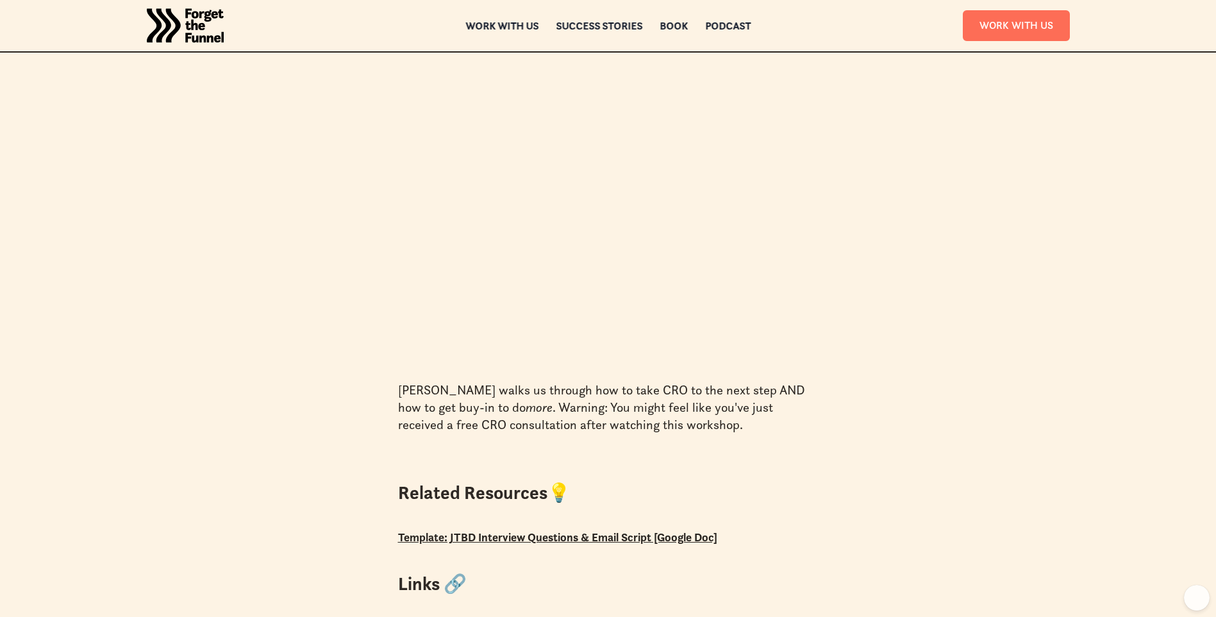
scroll to position [321, 0]
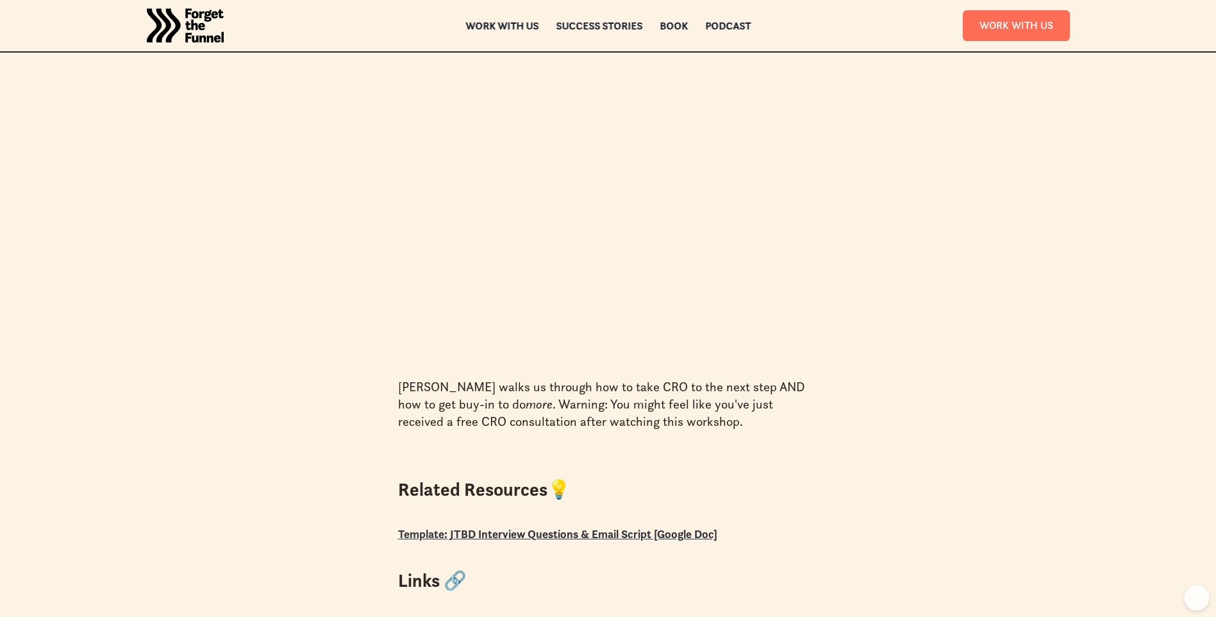
click at [510, 532] on link "Template: JTBD Interview Questions & Email Script [Google Doc]" at bounding box center [557, 533] width 319 height 15
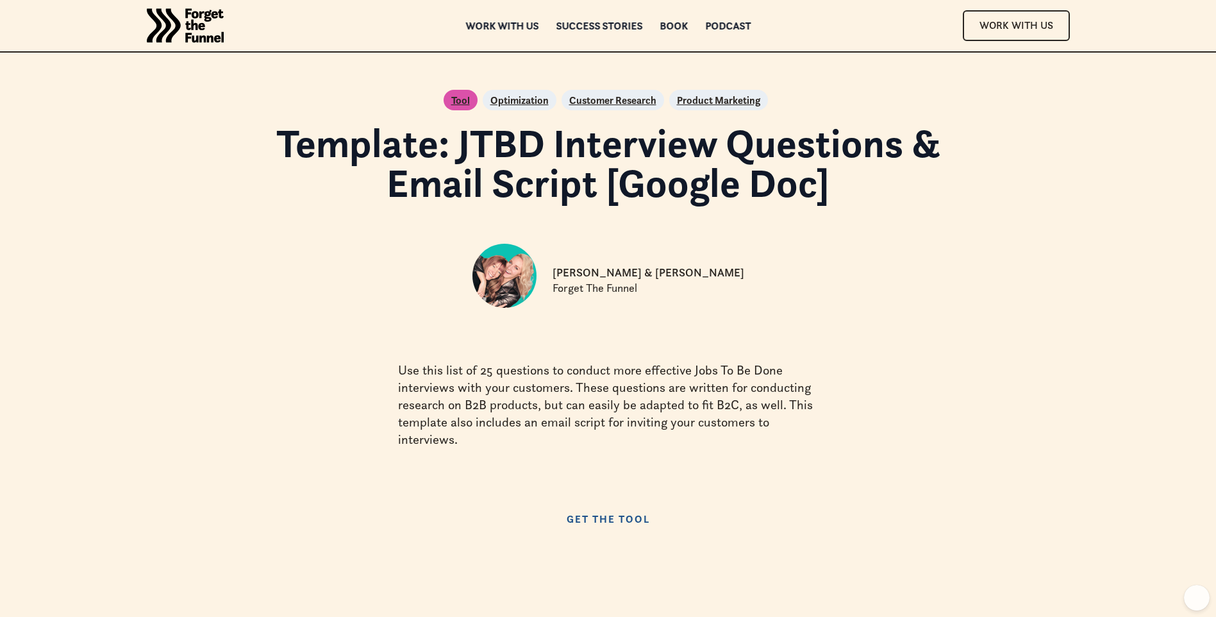
click at [590, 523] on link "Get the Tool" at bounding box center [608, 519] width 109 height 26
click at [519, 100] on p "Optimization" at bounding box center [520, 99] width 58 height 15
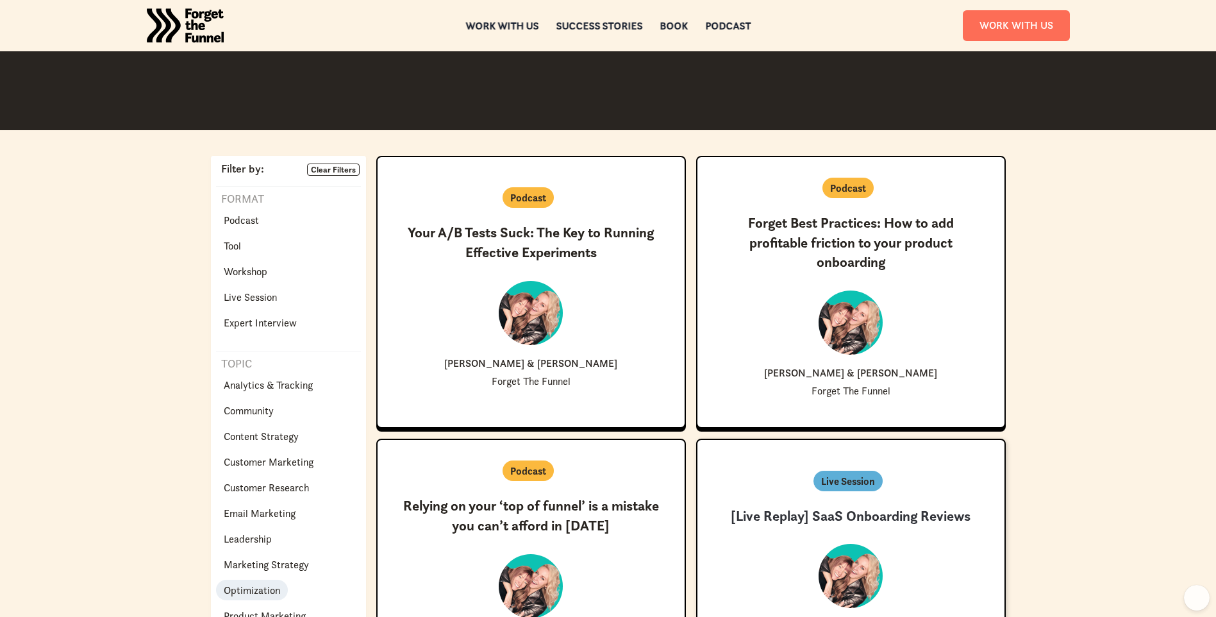
scroll to position [128, 0]
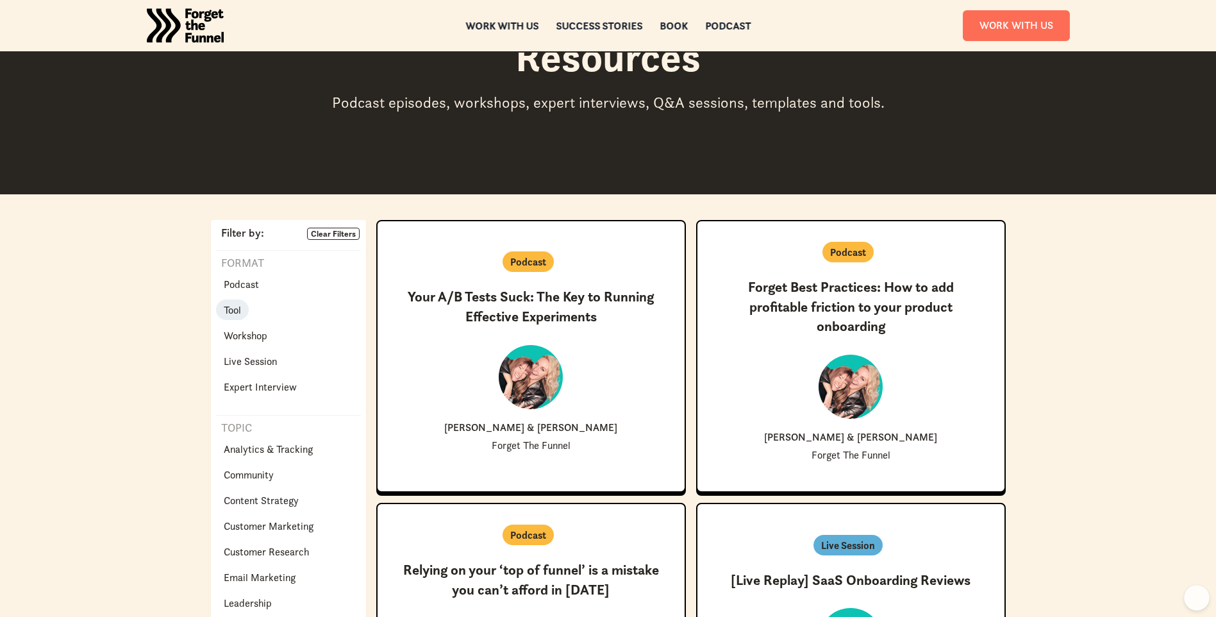
click at [242, 314] on link "Tool" at bounding box center [232, 309] width 33 height 21
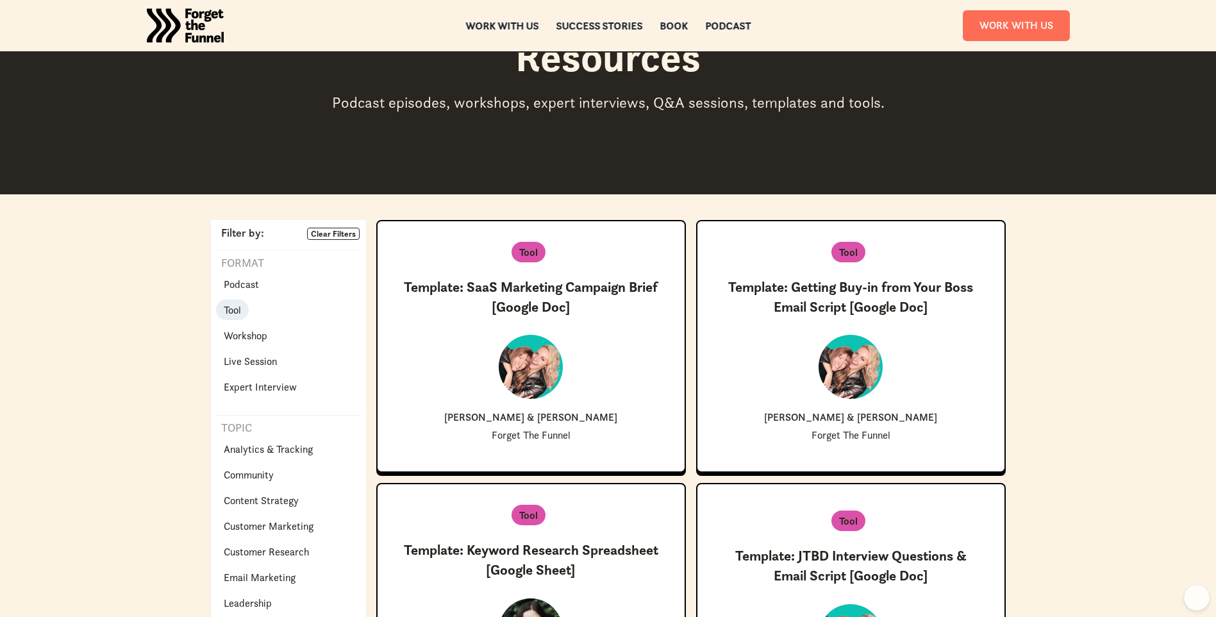
click at [233, 312] on p "Tool" at bounding box center [232, 309] width 17 height 15
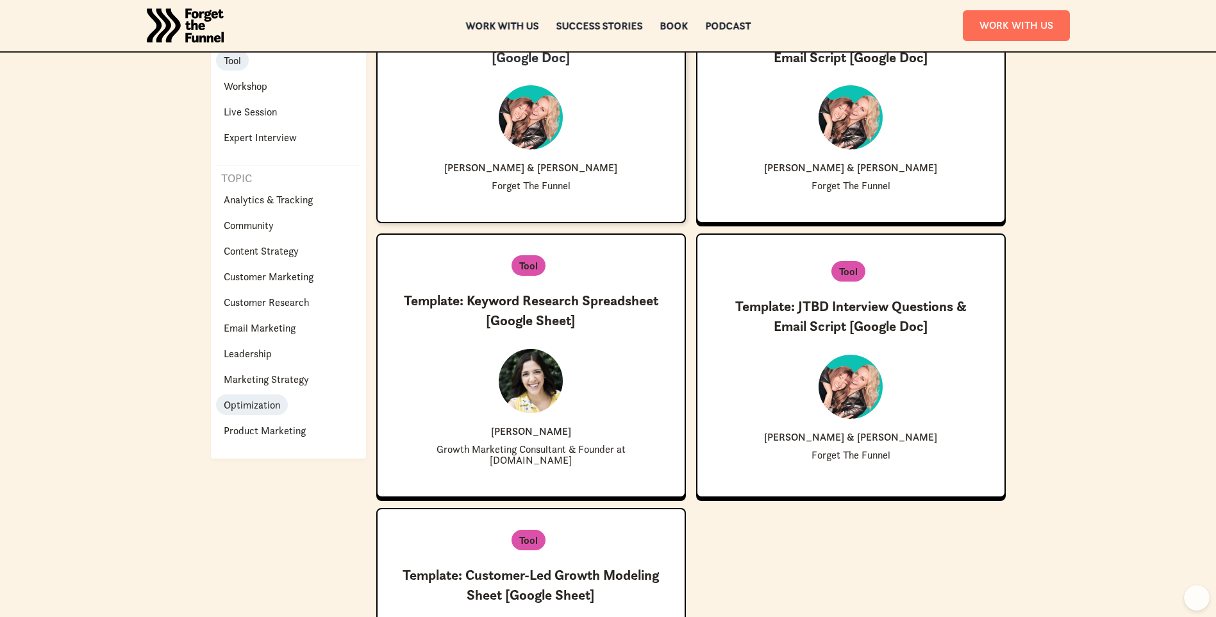
scroll to position [385, 0]
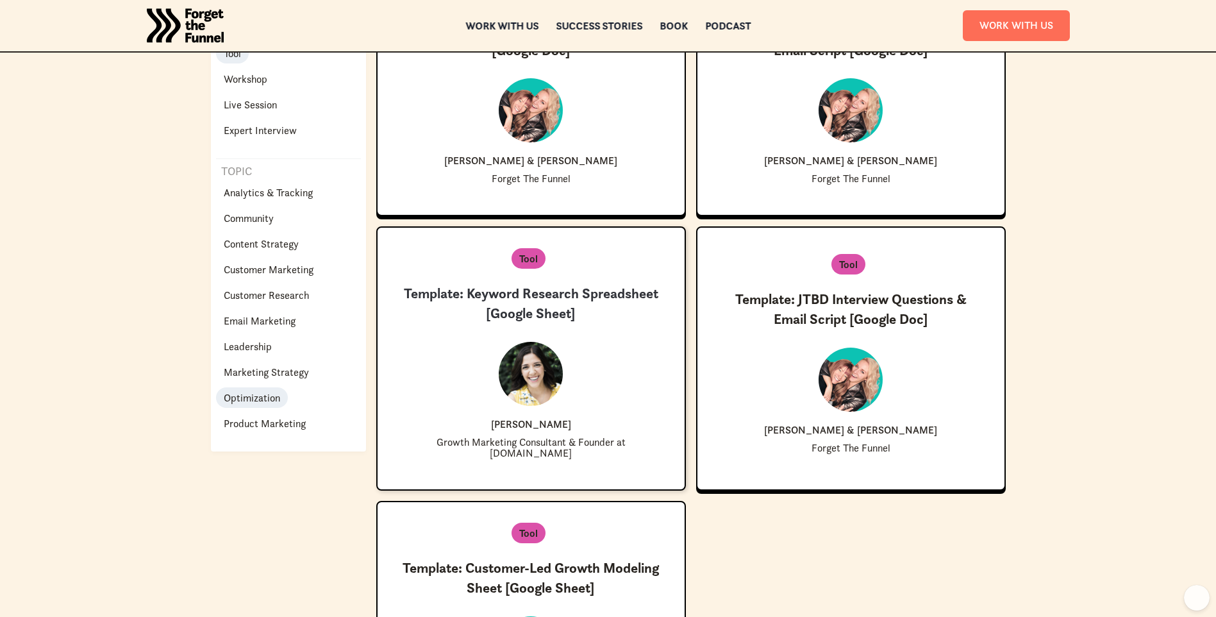
click at [524, 254] on p "Tool" at bounding box center [528, 258] width 19 height 15
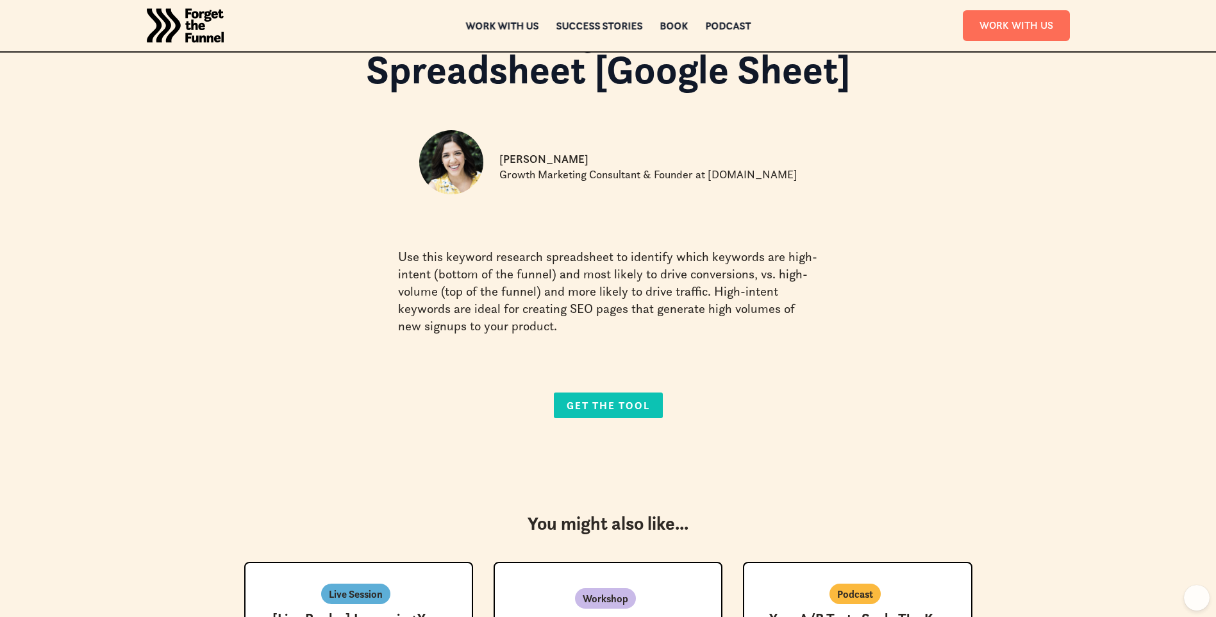
scroll to position [192, 0]
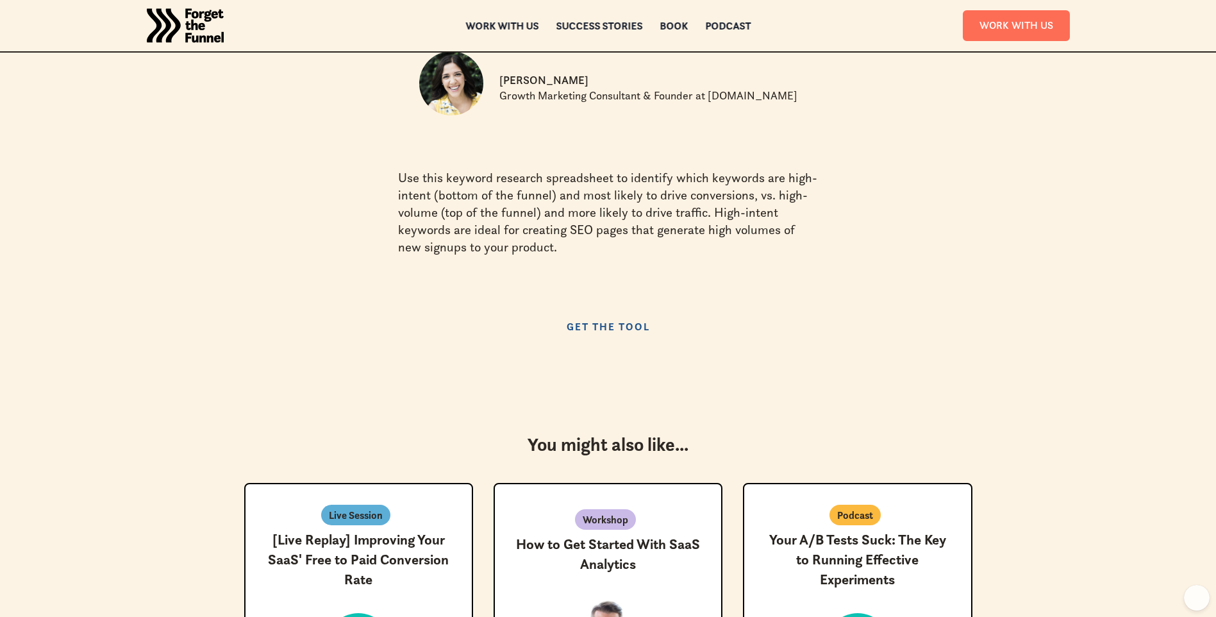
click at [603, 328] on link "Get the Tool" at bounding box center [608, 327] width 109 height 26
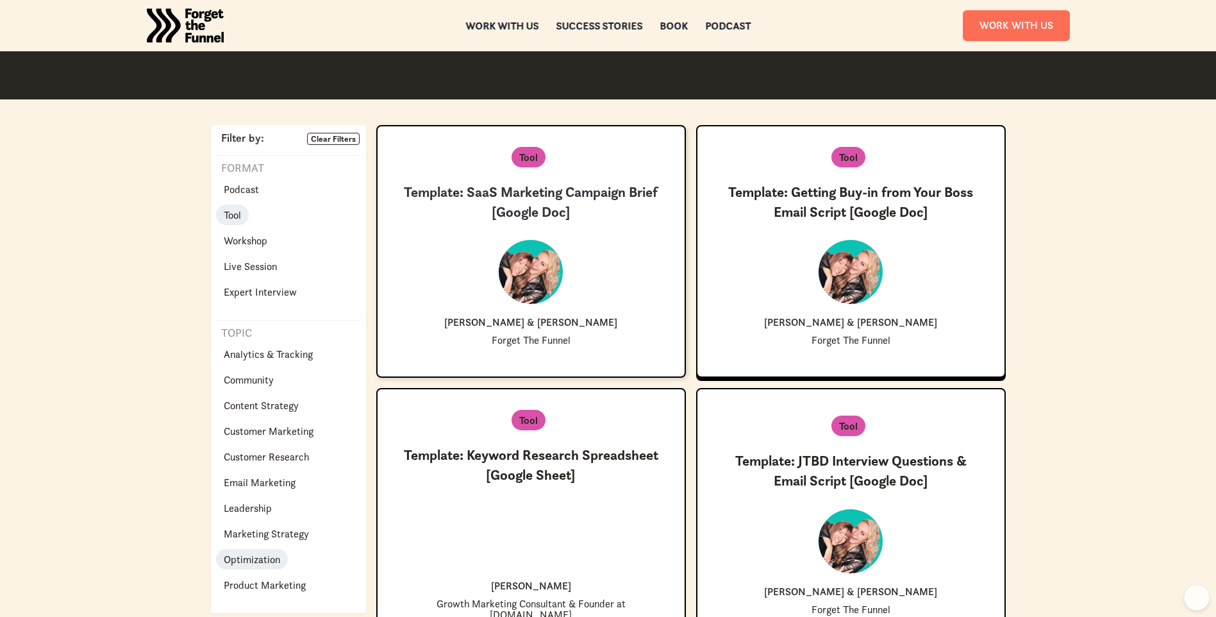
scroll to position [192, 0]
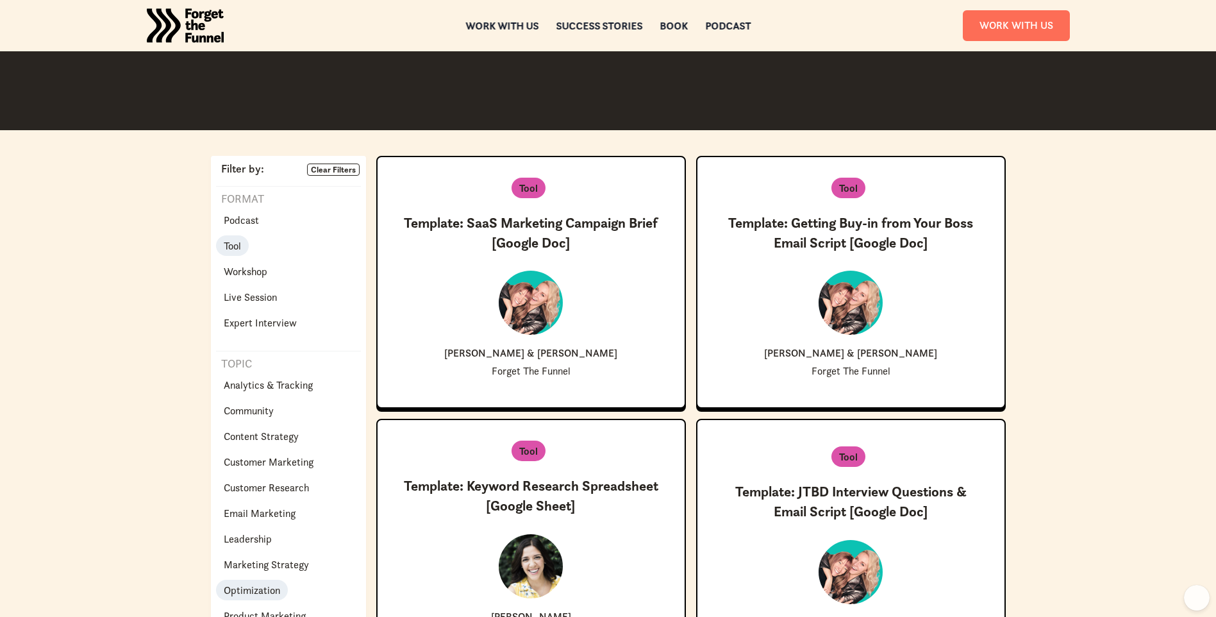
click at [240, 241] on p "Tool" at bounding box center [232, 245] width 17 height 15
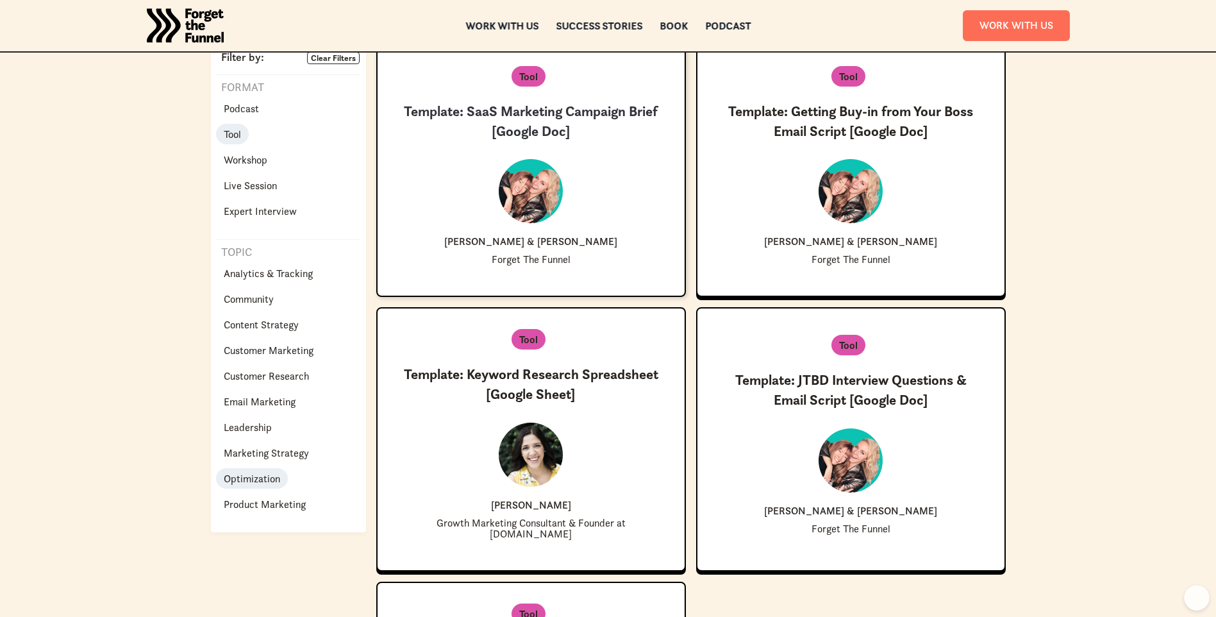
scroll to position [64, 0]
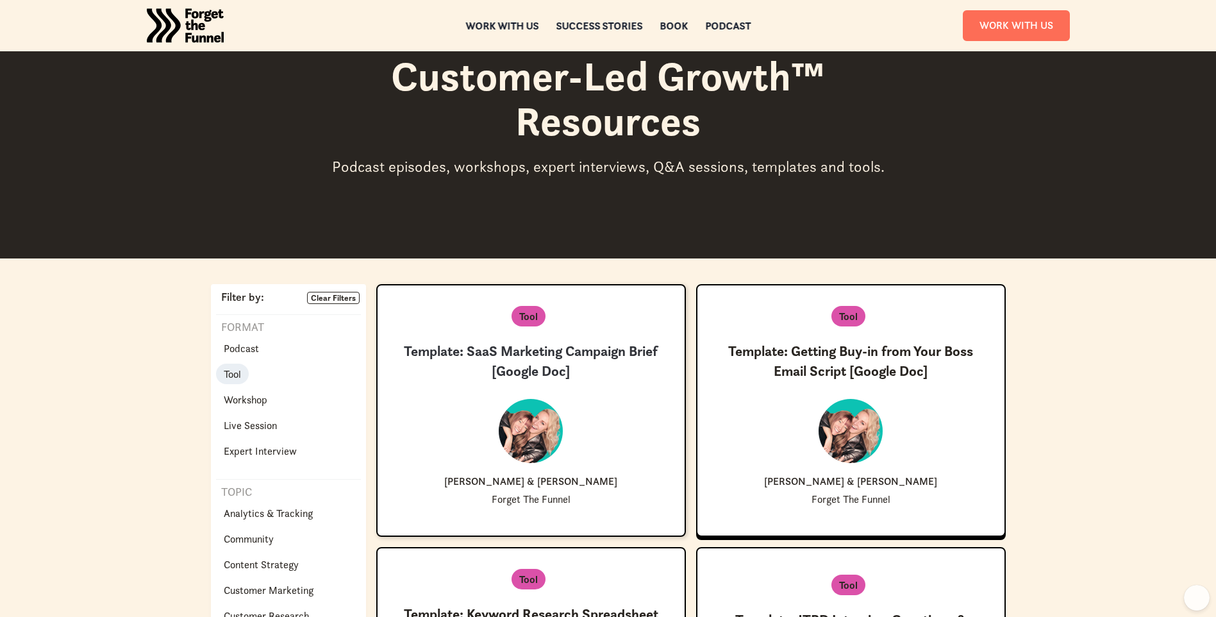
click at [521, 354] on h3 "Template: SaaS Marketing Campaign Brief [Google Doc]" at bounding box center [531, 362] width 266 height 40
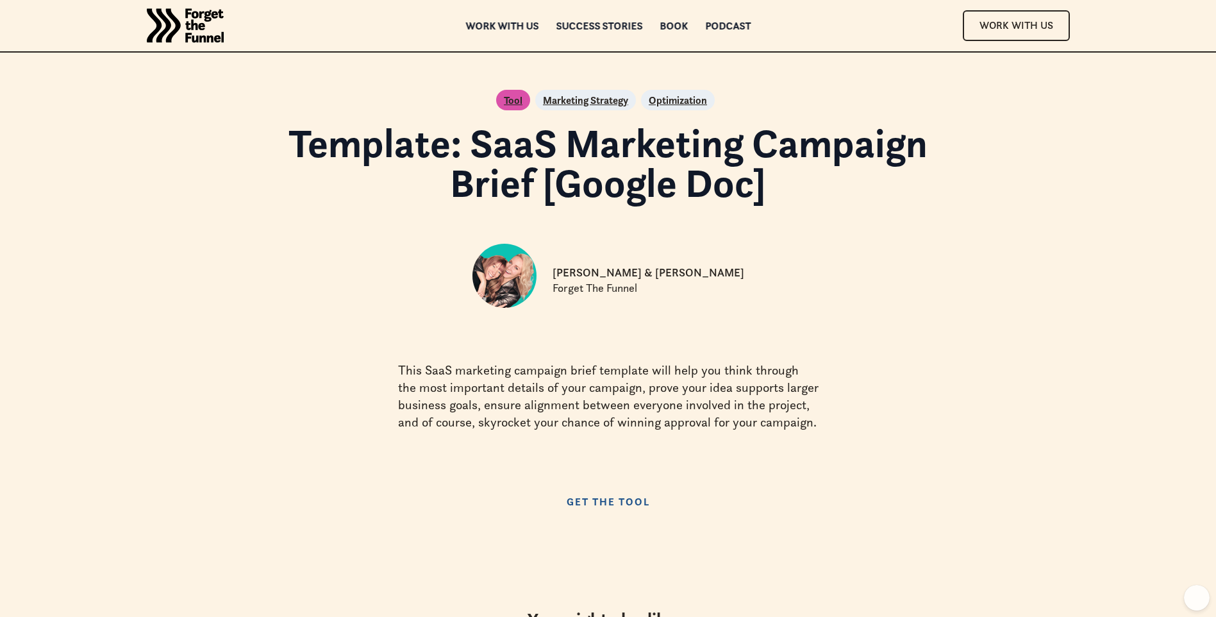
click at [593, 503] on link "Get the Tool" at bounding box center [608, 502] width 109 height 26
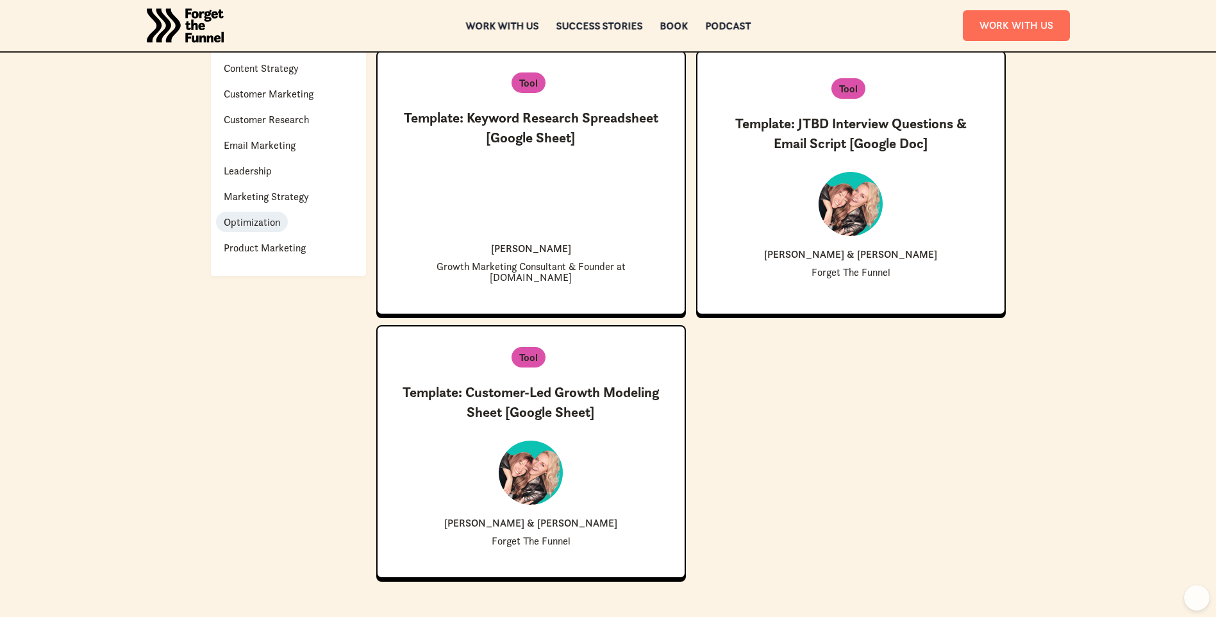
scroll to position [705, 0]
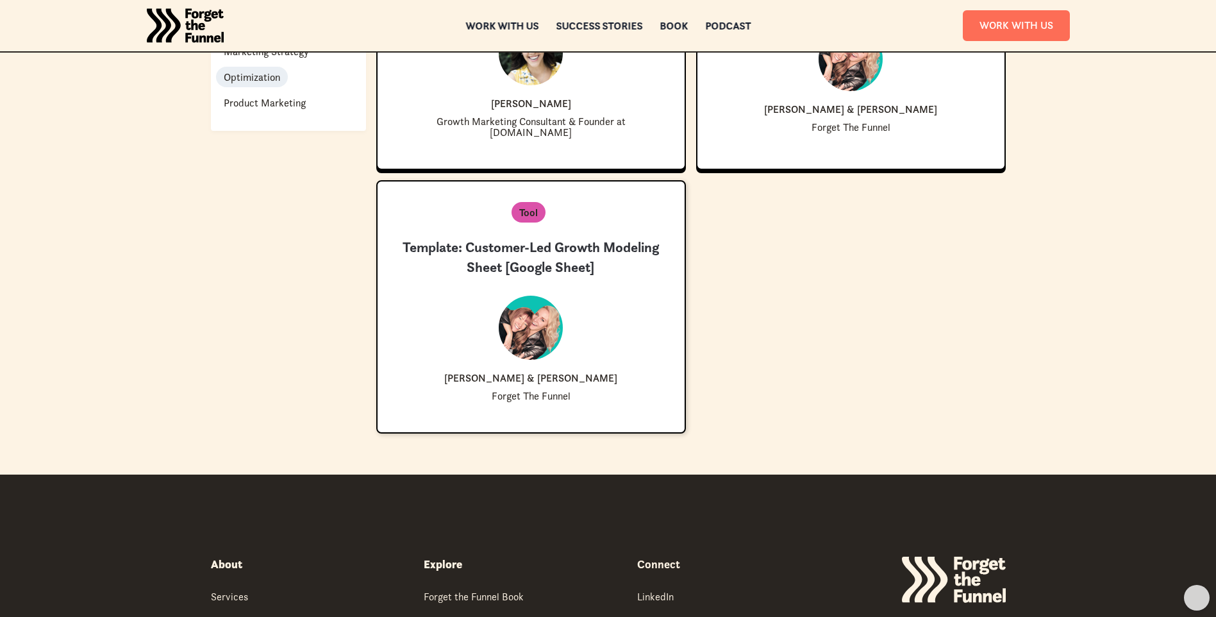
click at [517, 202] on div "Tool" at bounding box center [529, 212] width 34 height 21
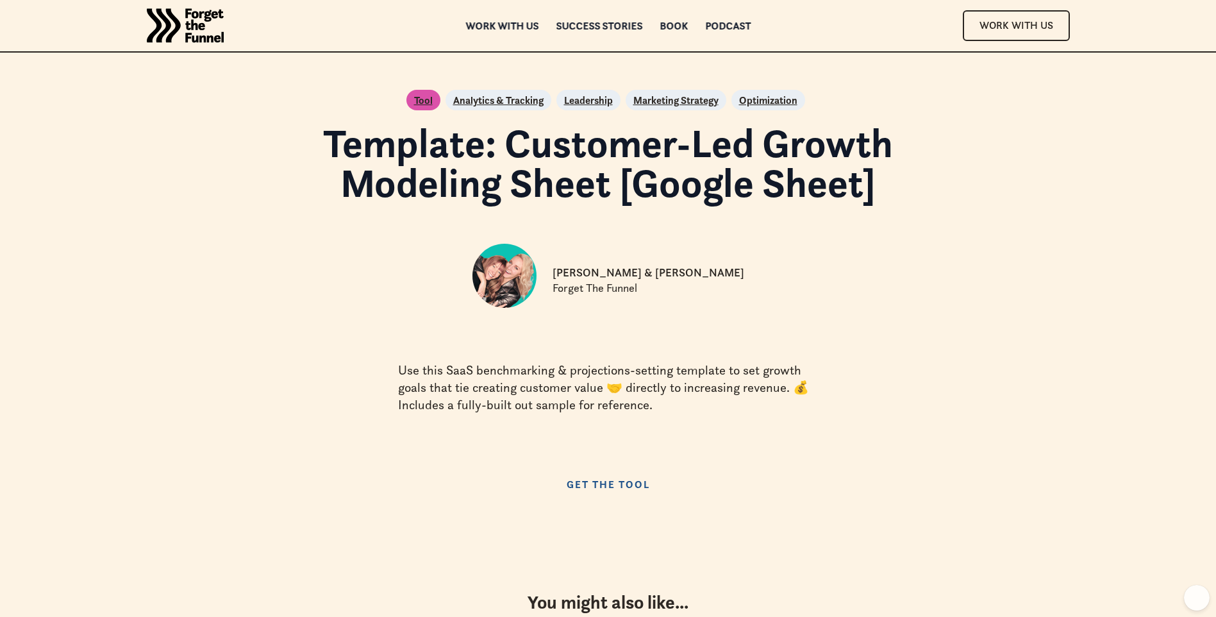
click at [611, 489] on link "Get the Tool" at bounding box center [608, 484] width 109 height 26
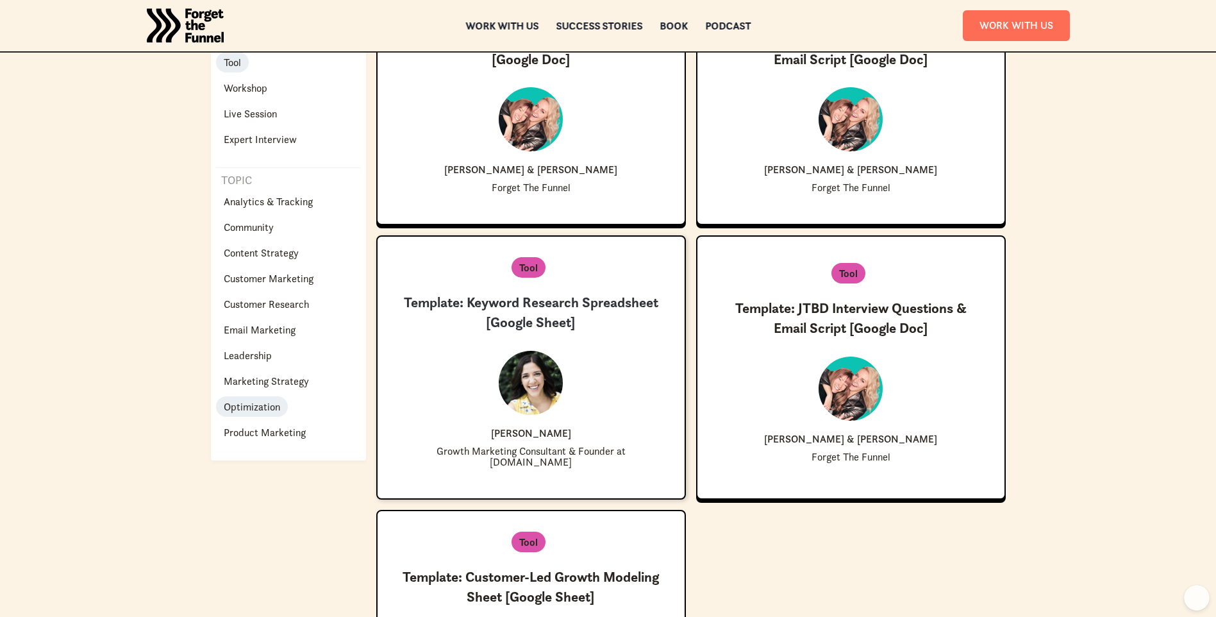
scroll to position [319, 0]
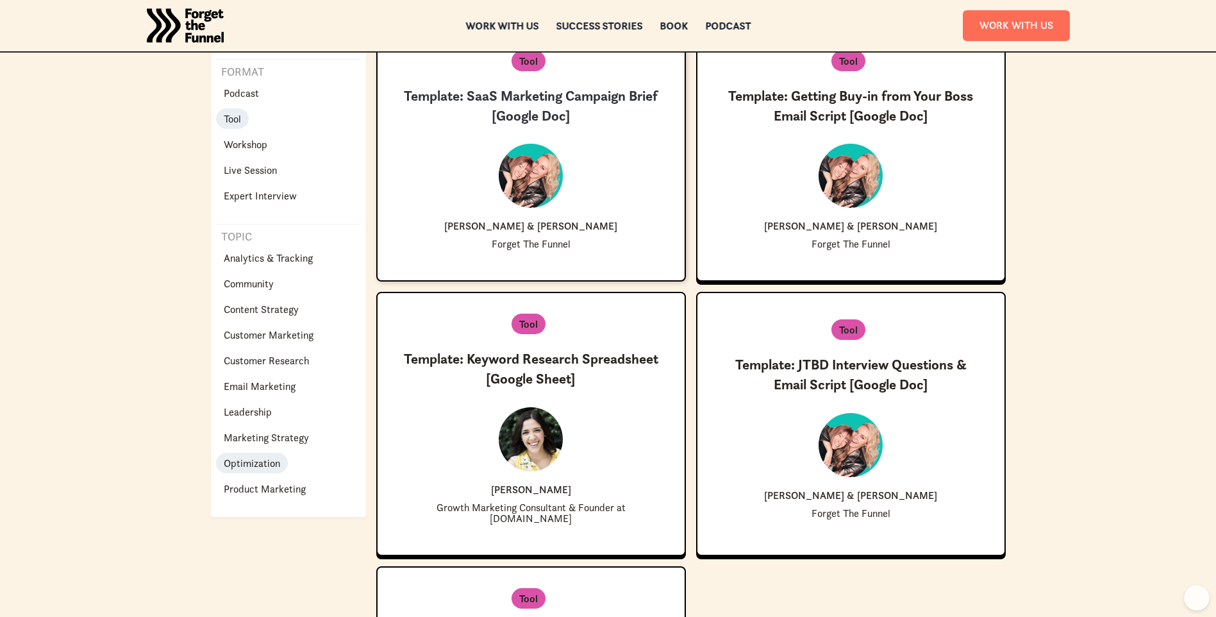
click at [528, 66] on p "Tool" at bounding box center [528, 60] width 19 height 15
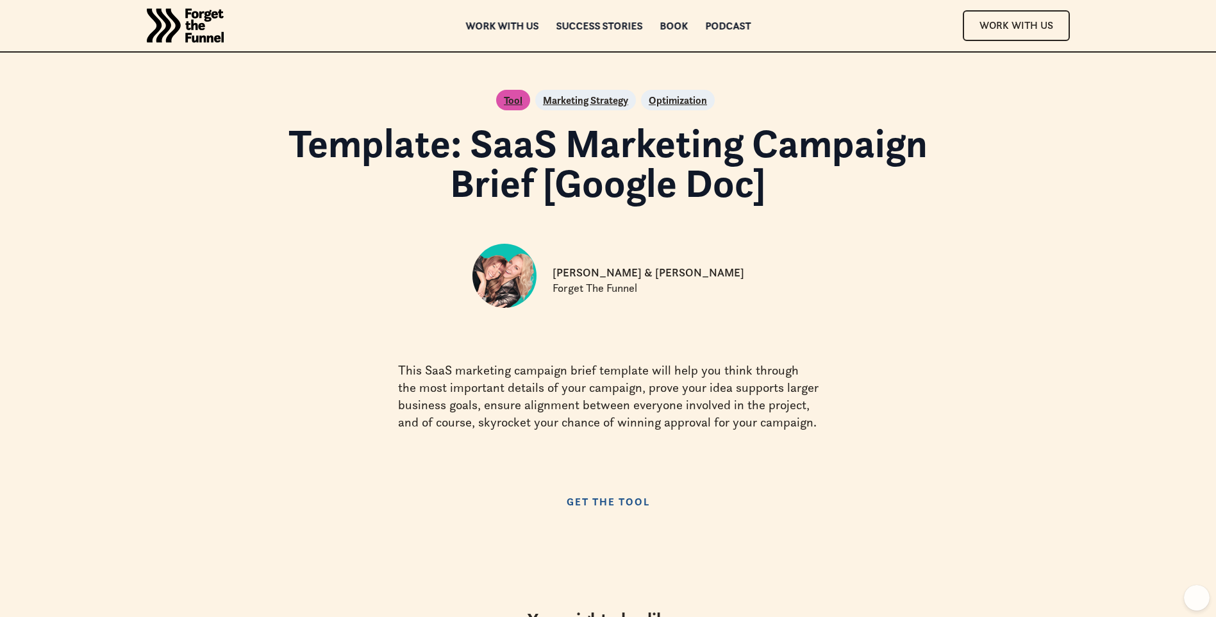
click at [623, 496] on link "Get the Tool" at bounding box center [608, 502] width 109 height 26
click at [689, 97] on p "Optimization" at bounding box center [678, 99] width 58 height 15
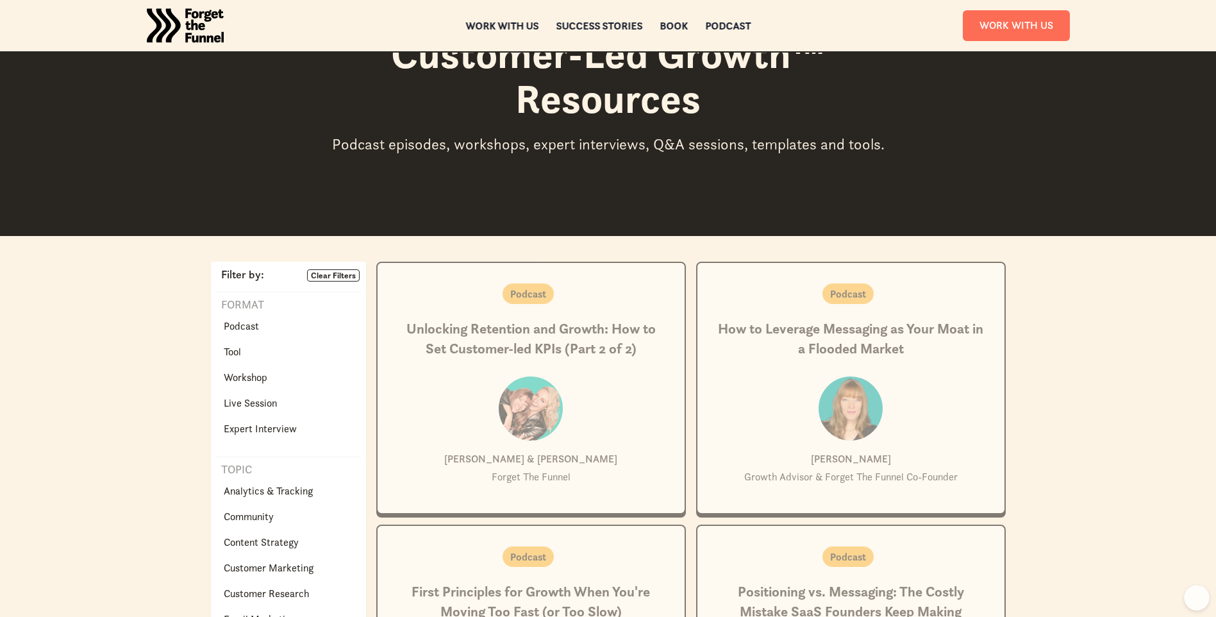
scroll to position [192, 0]
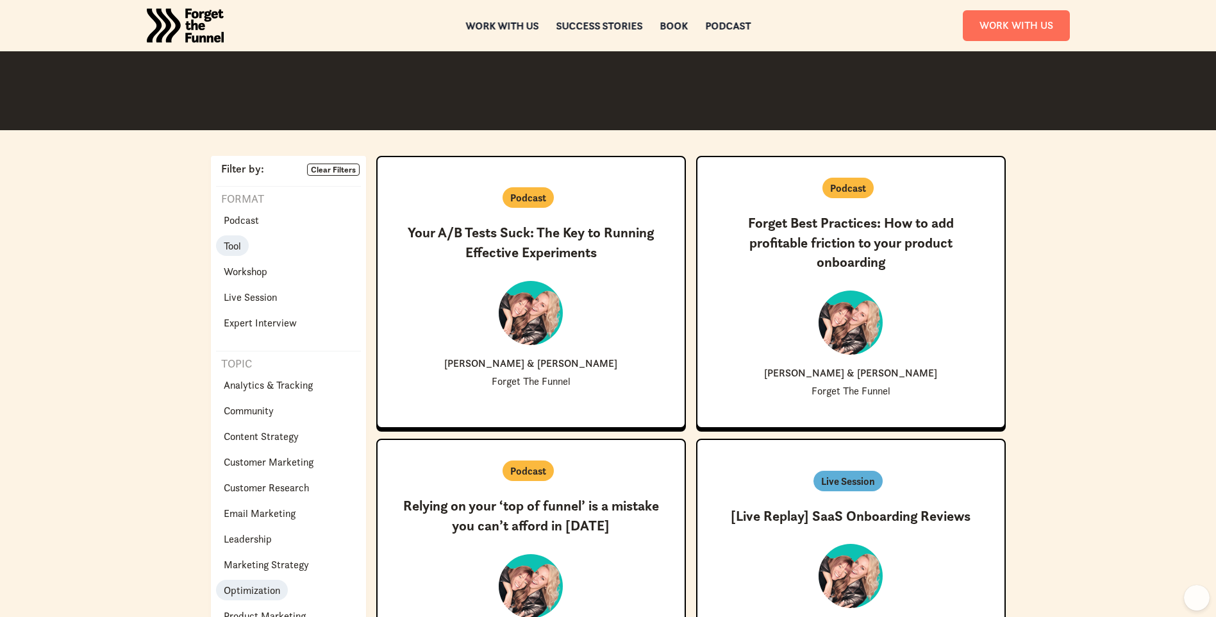
click at [234, 249] on p "Tool" at bounding box center [232, 245] width 17 height 15
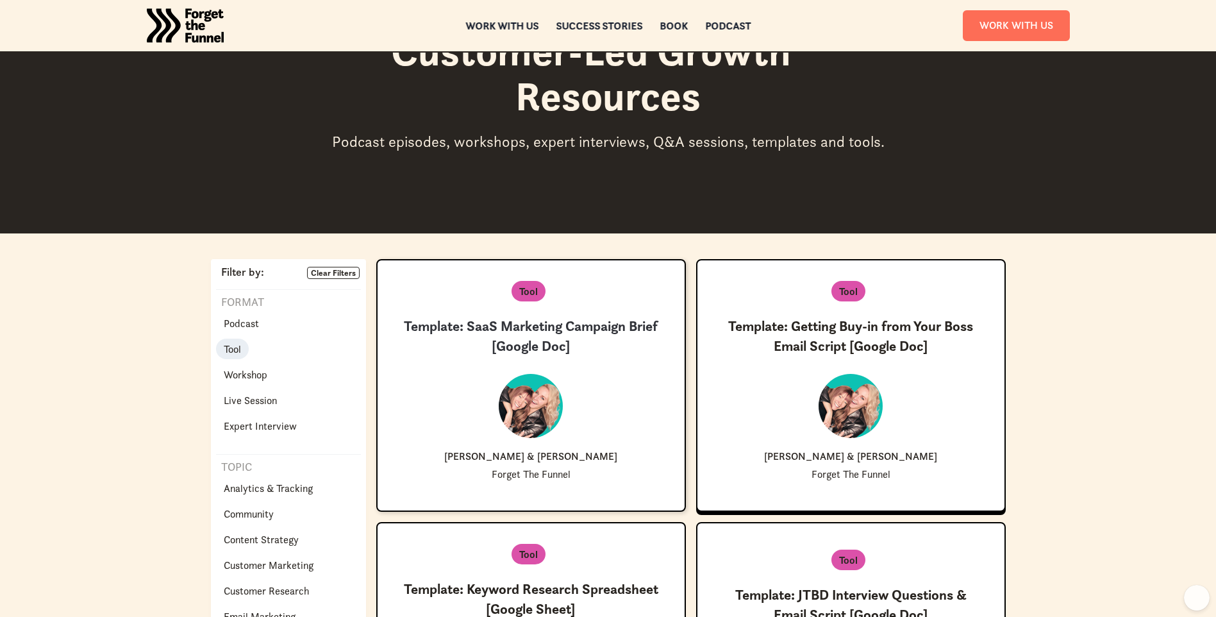
scroll to position [64, 0]
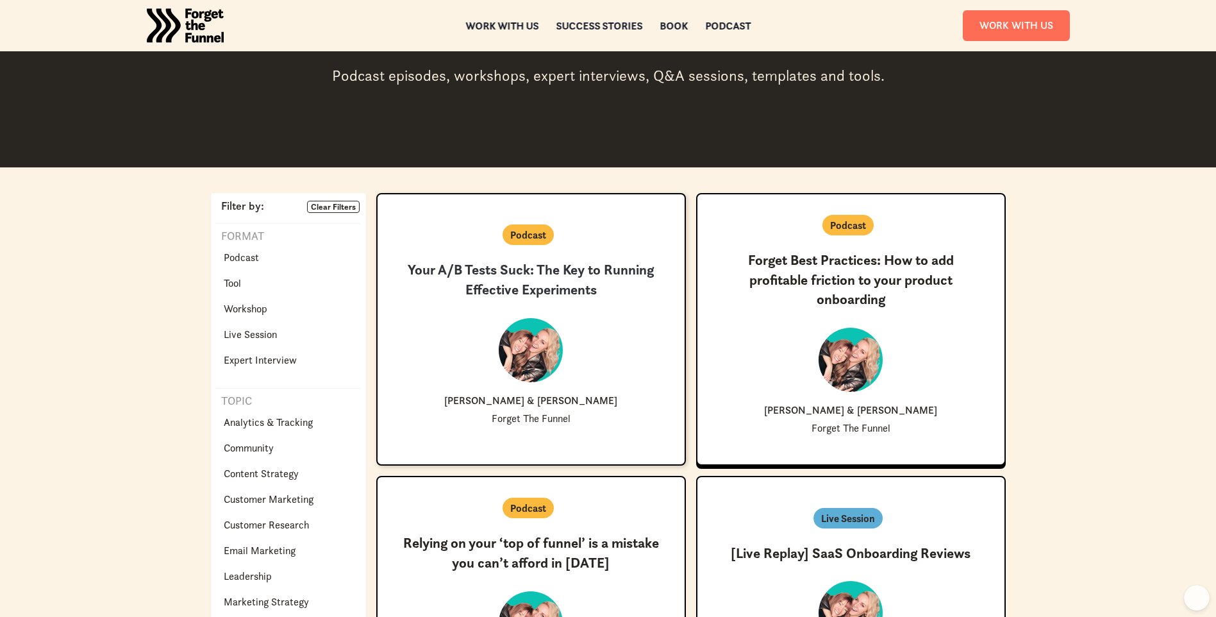
scroll to position [128, 0]
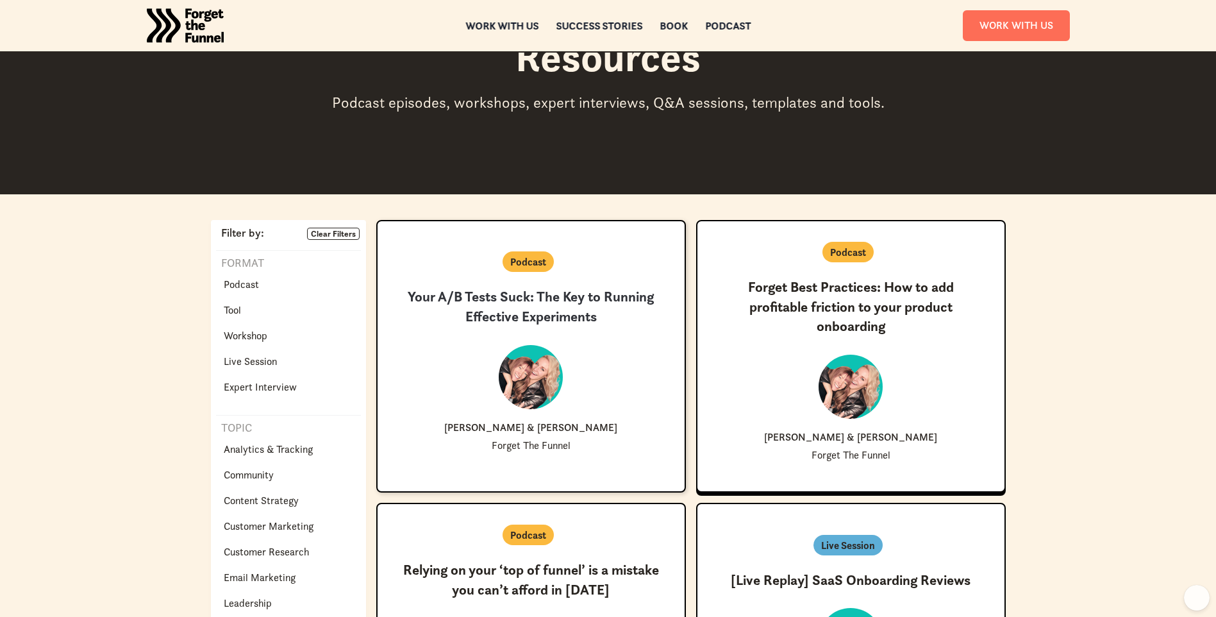
click at [542, 260] on p "Podcast" at bounding box center [528, 261] width 36 height 15
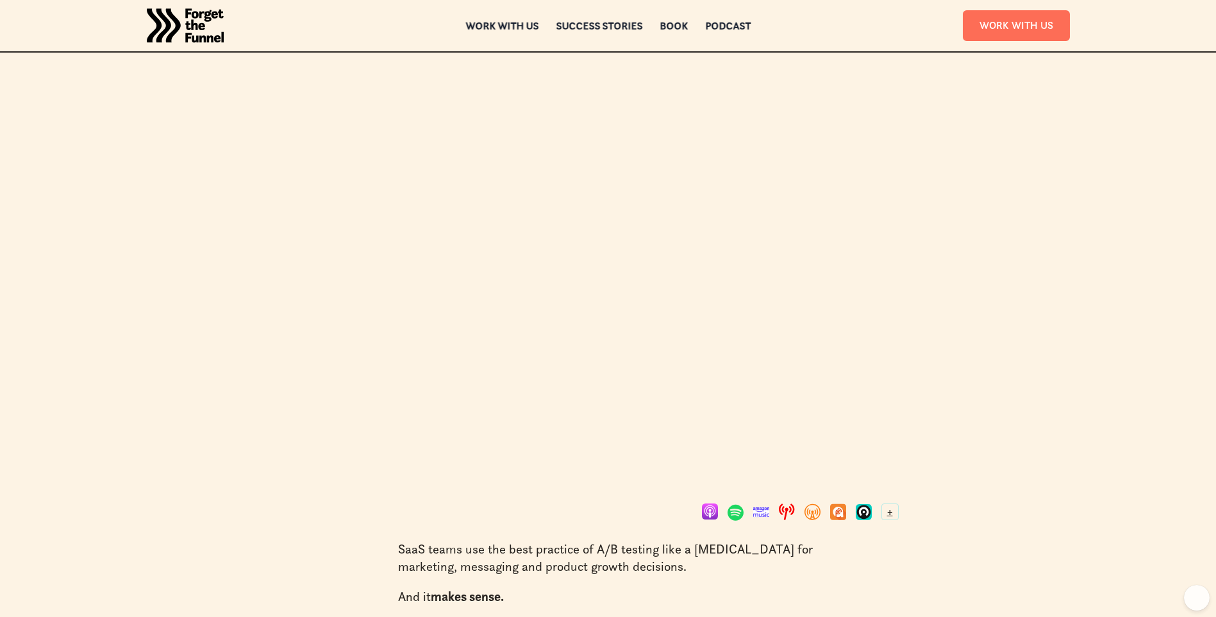
scroll to position [321, 0]
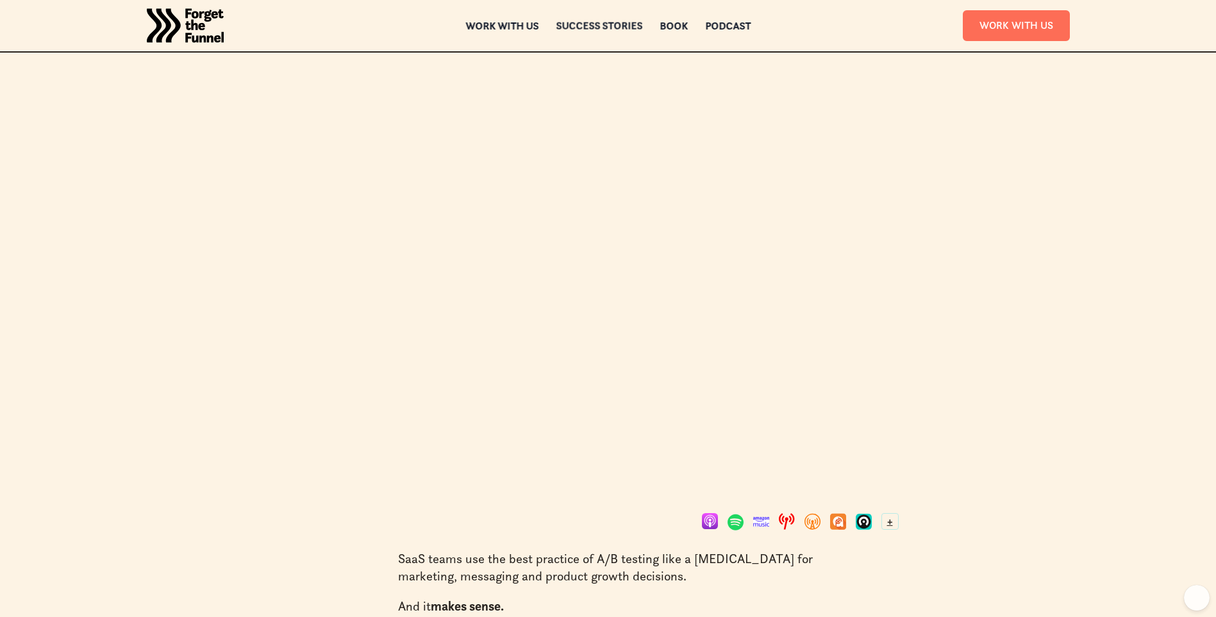
click at [595, 23] on div "Success Stories" at bounding box center [599, 25] width 87 height 9
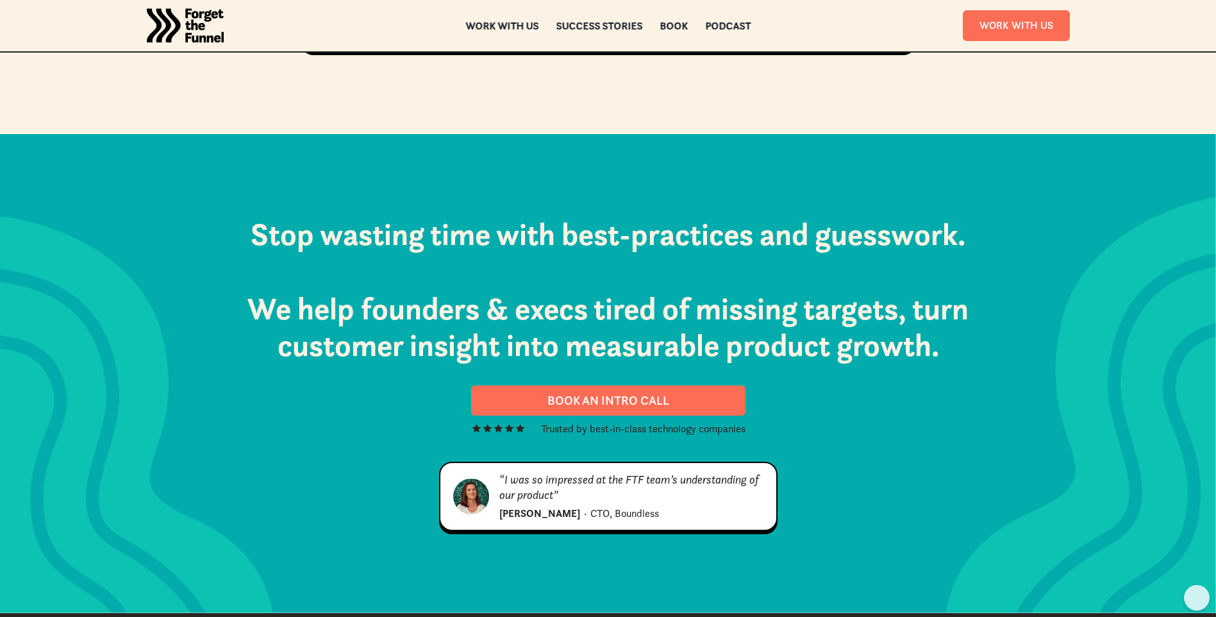
scroll to position [1475, 0]
